Goal: Information Seeking & Learning: Learn about a topic

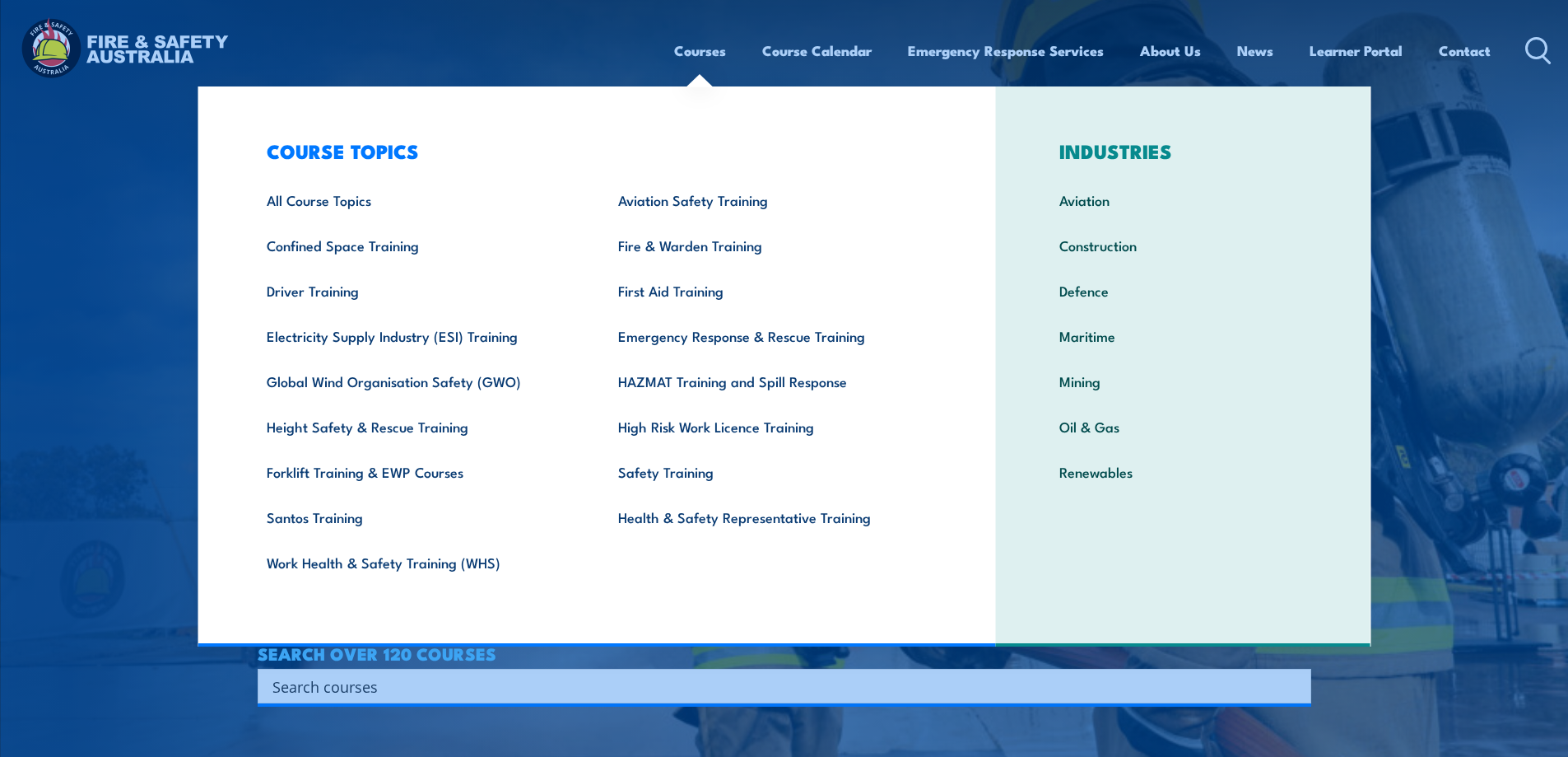
click at [697, 44] on link "Courses" at bounding box center [700, 51] width 51 height 44
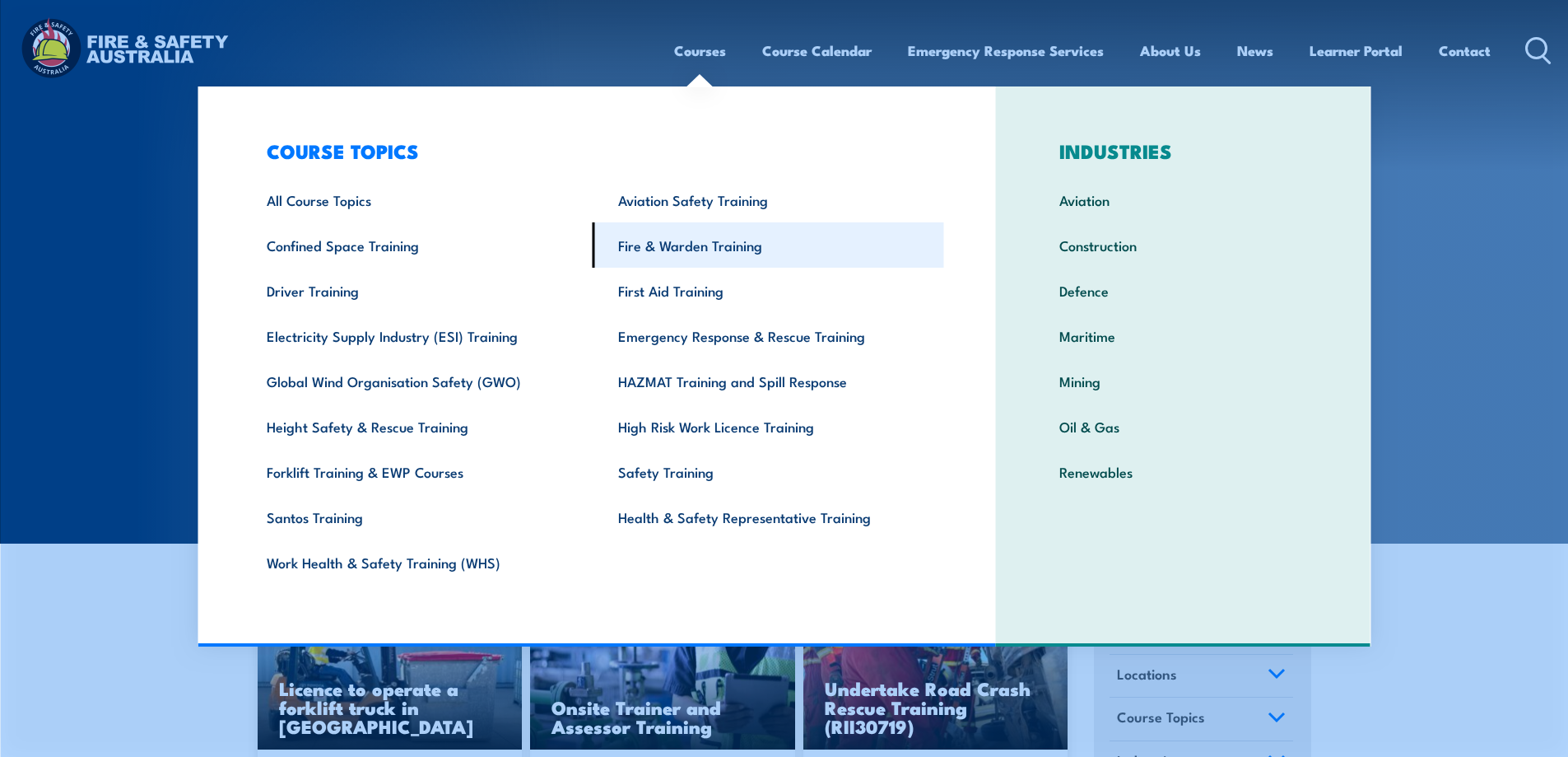
click at [678, 249] on link "Fire & Warden Training" at bounding box center [769, 245] width 352 height 45
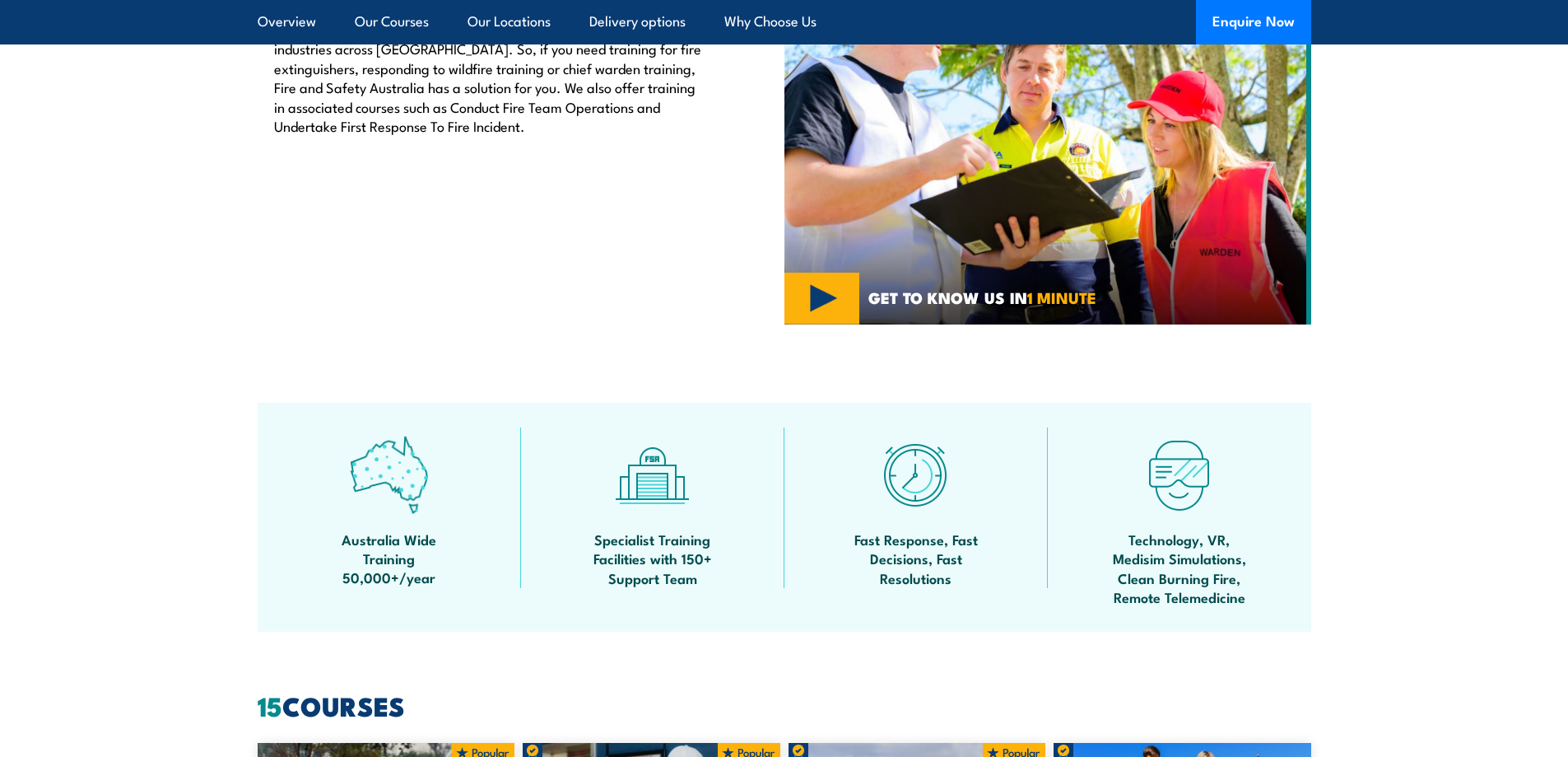
scroll to position [330, 0]
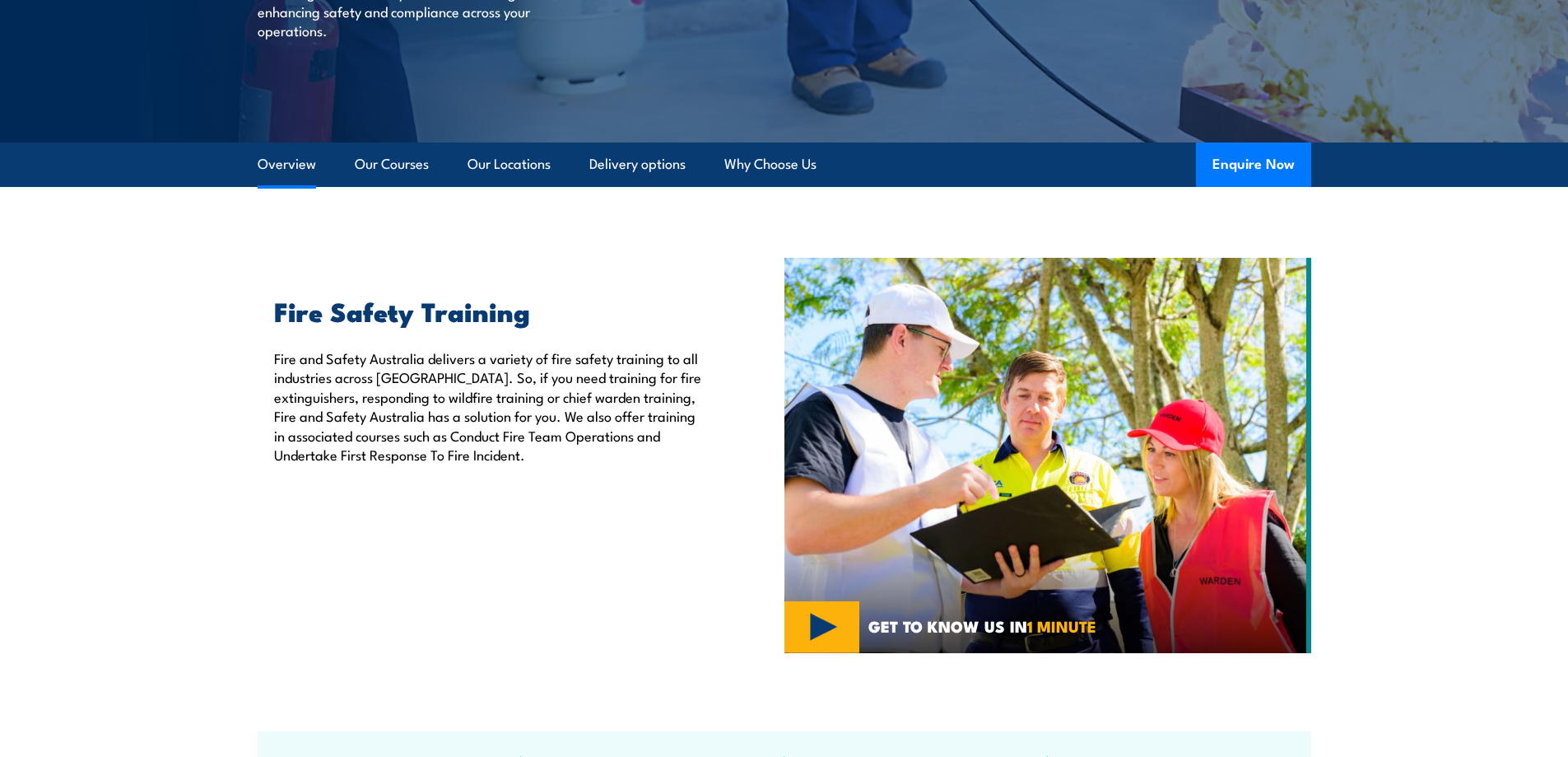
click at [291, 162] on link "Overview" at bounding box center [286, 164] width 58 height 44
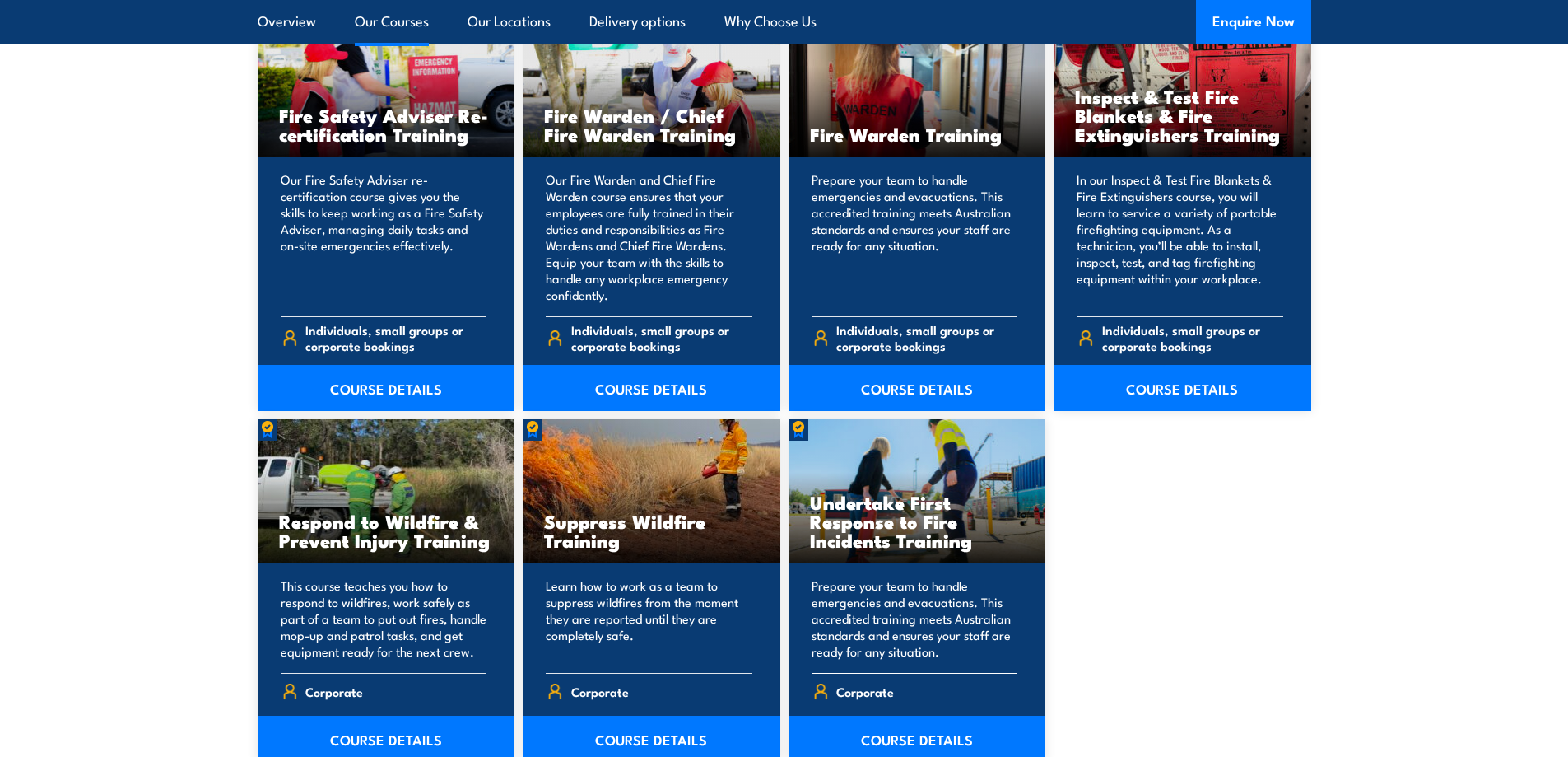
scroll to position [2194, 0]
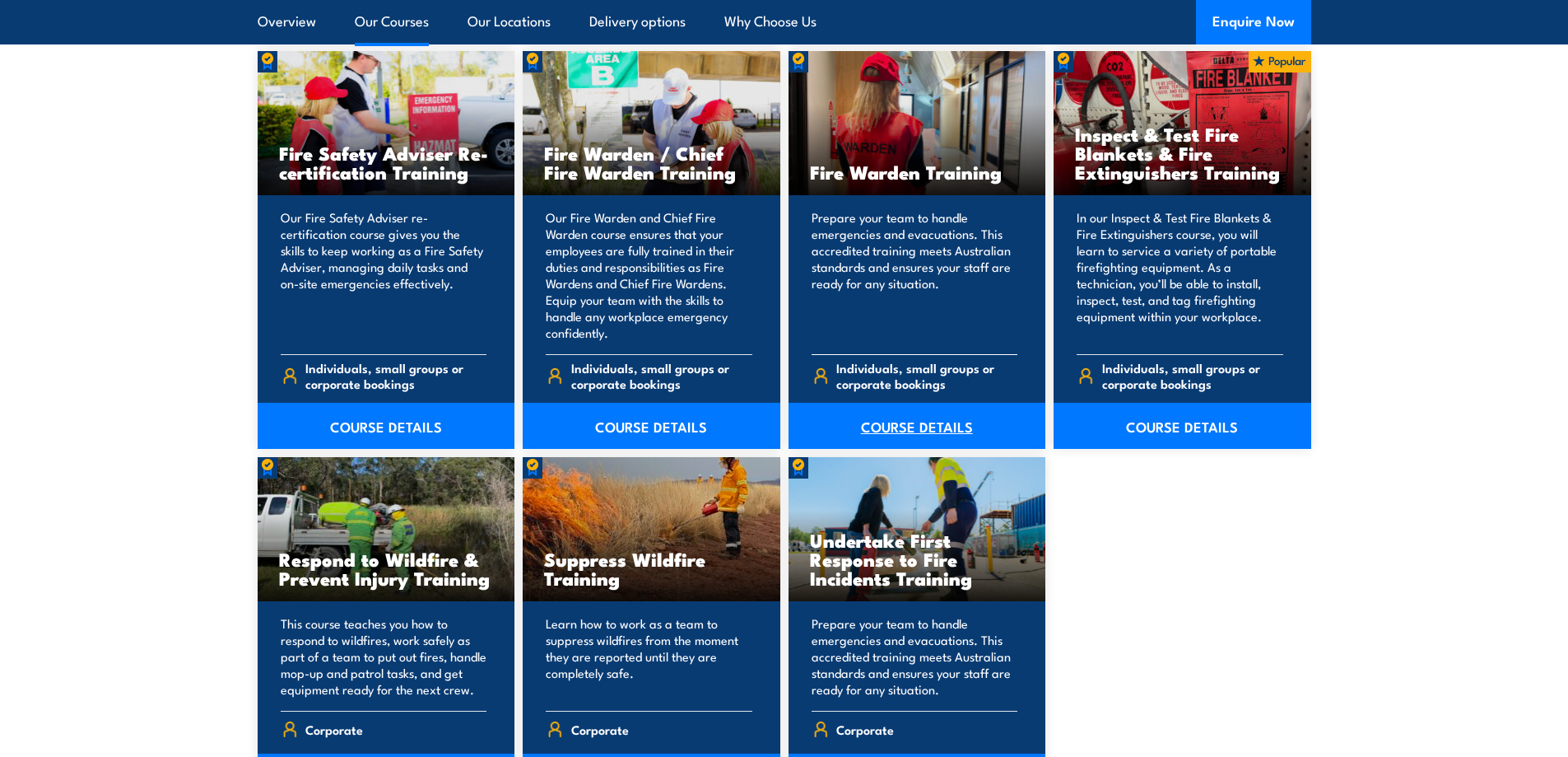
click at [911, 427] on link "COURSE DETAILS" at bounding box center [917, 426] width 257 height 46
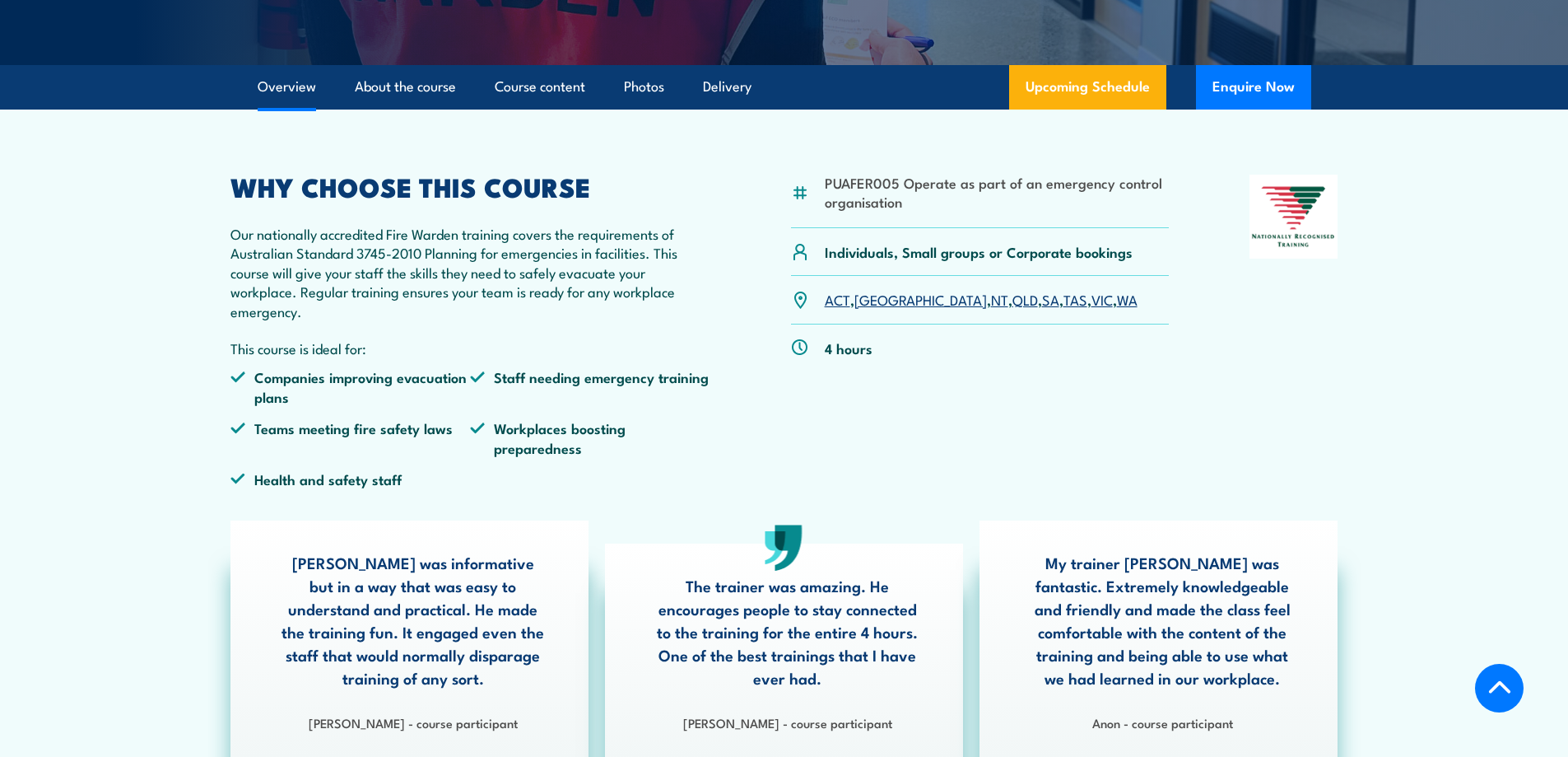
scroll to position [494, 0]
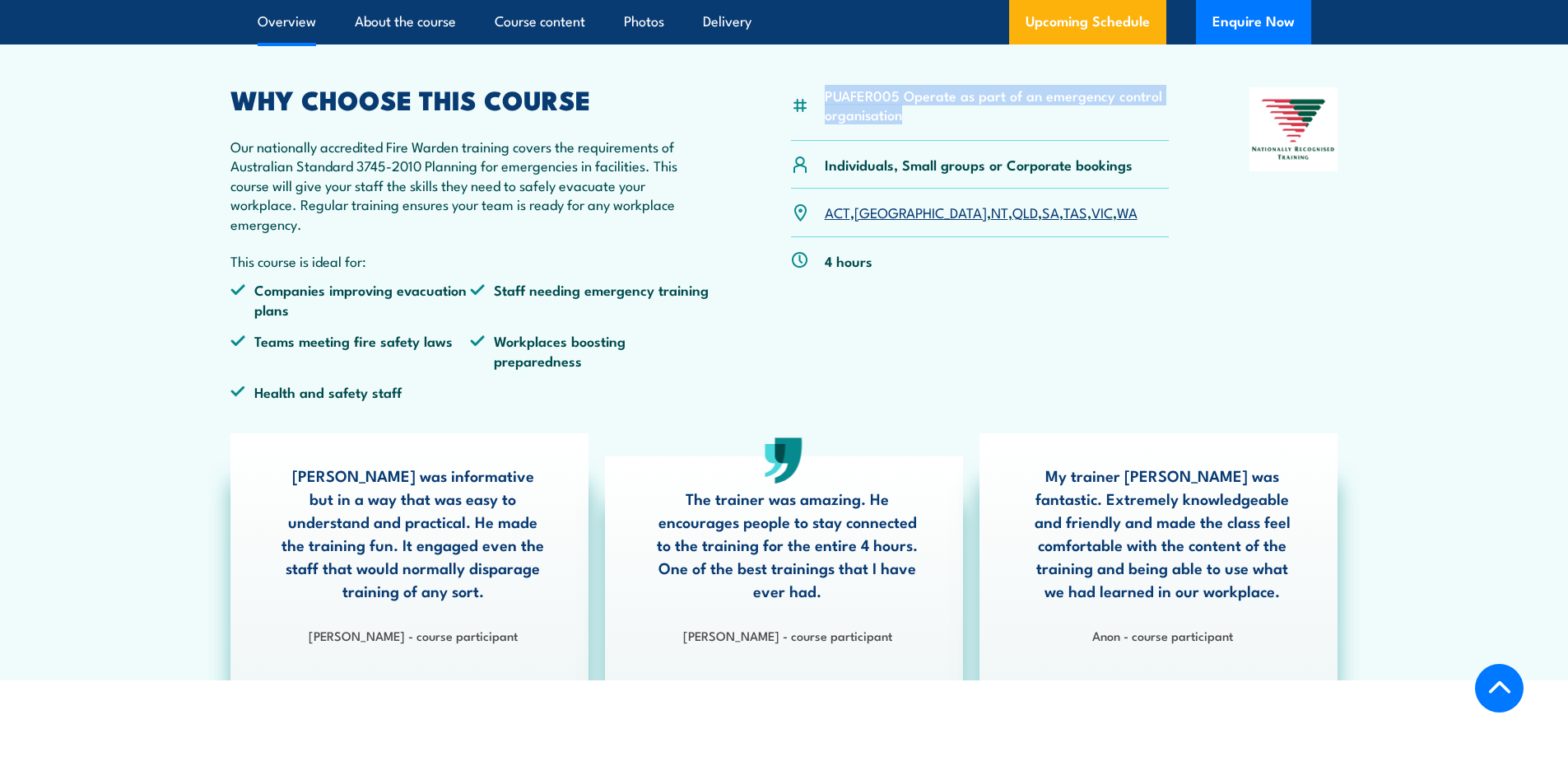
drag, startPoint x: 903, startPoint y: 116, endPoint x: 823, endPoint y: 98, distance: 82.0
click at [824, 98] on li "PUAFER005 Operate as part of an emergency control organisation" at bounding box center [997, 105] width 345 height 39
copy li "PUAFER005 Operate as part of an emergency control organisation"
